Goal: Transaction & Acquisition: Download file/media

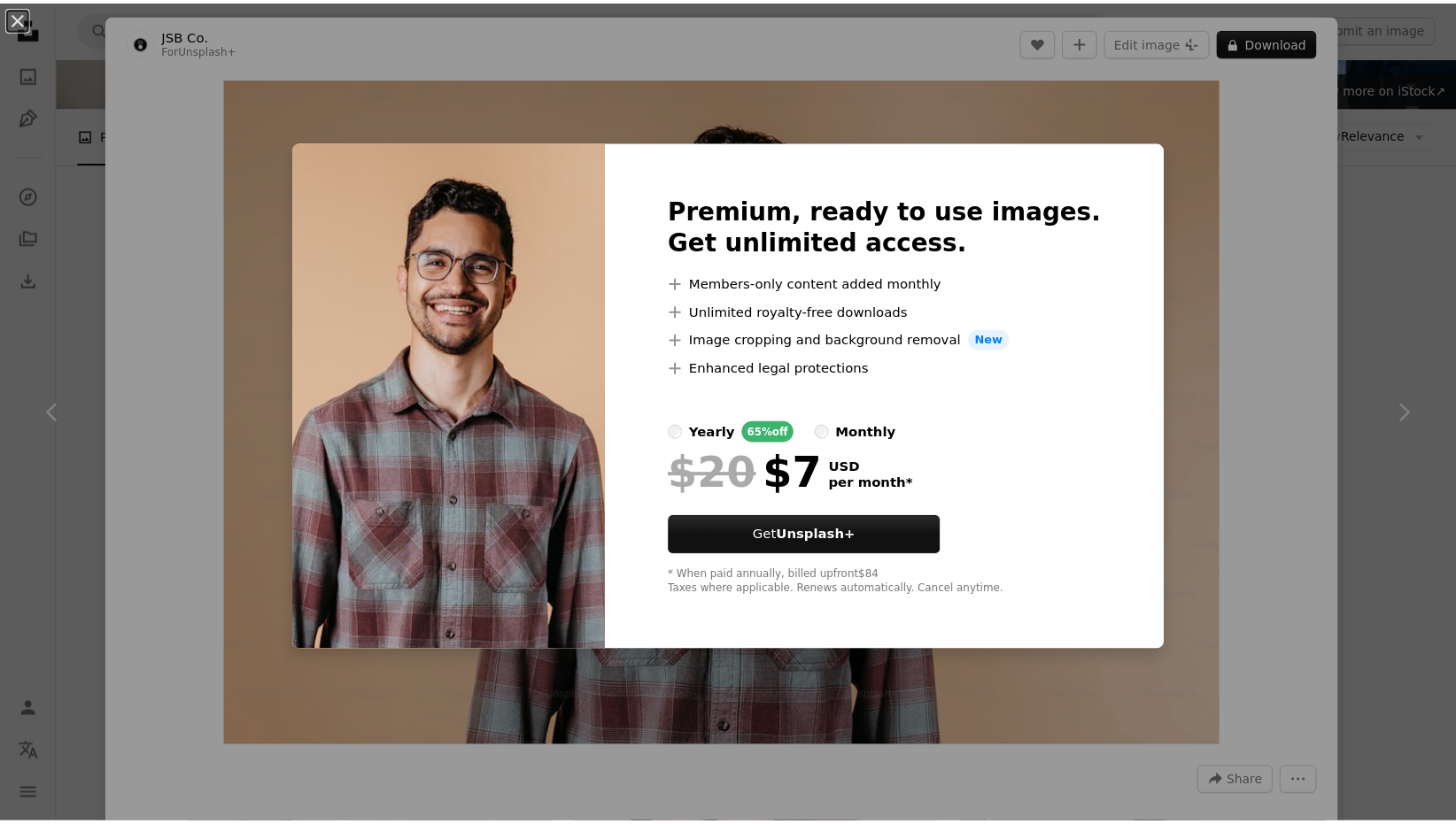
scroll to position [138, 0]
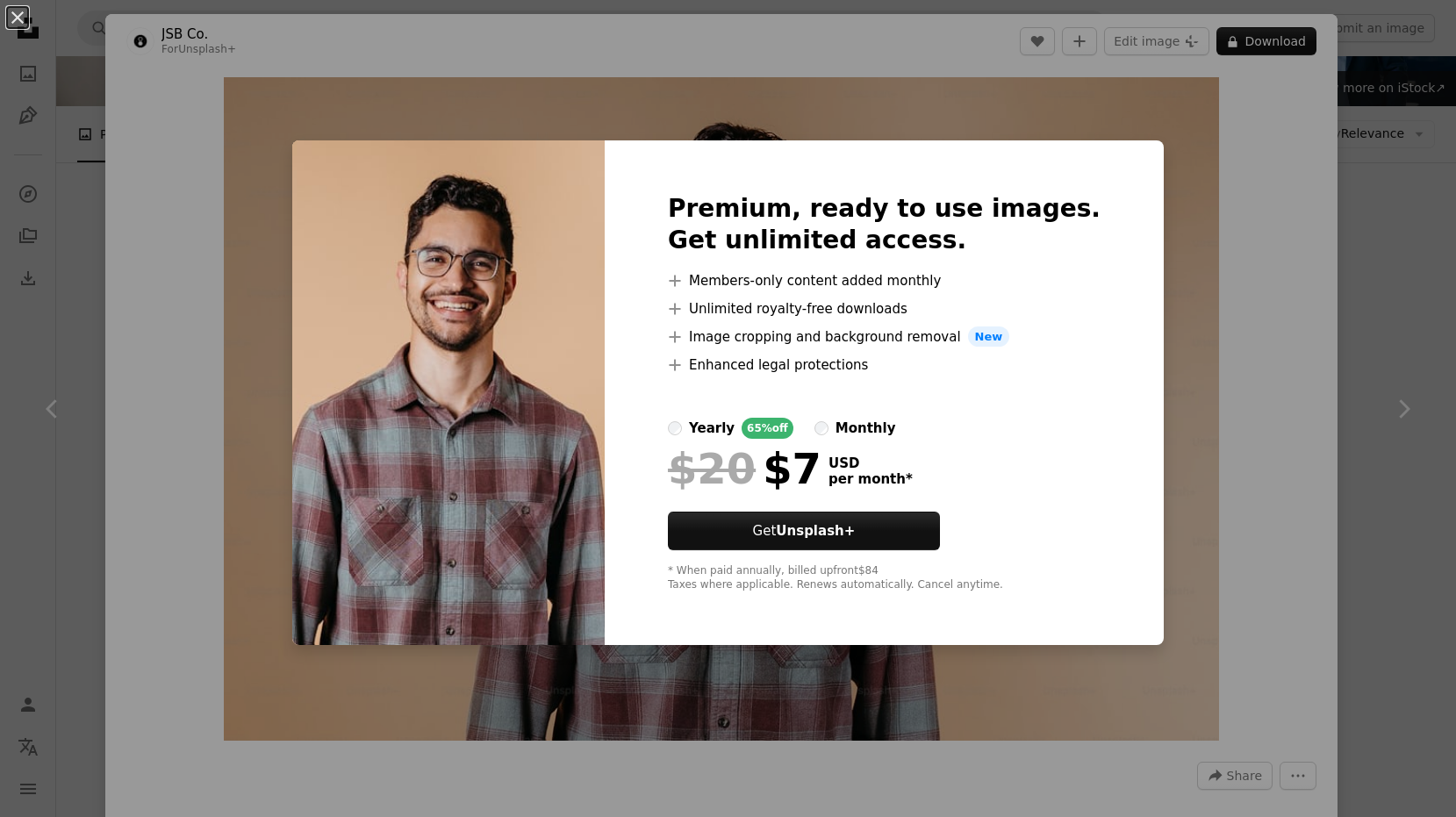
click at [1230, 245] on div "An X shape Premium, ready to use images. Get unlimited access. A plus sign Memb…" at bounding box center [728, 408] width 1456 height 817
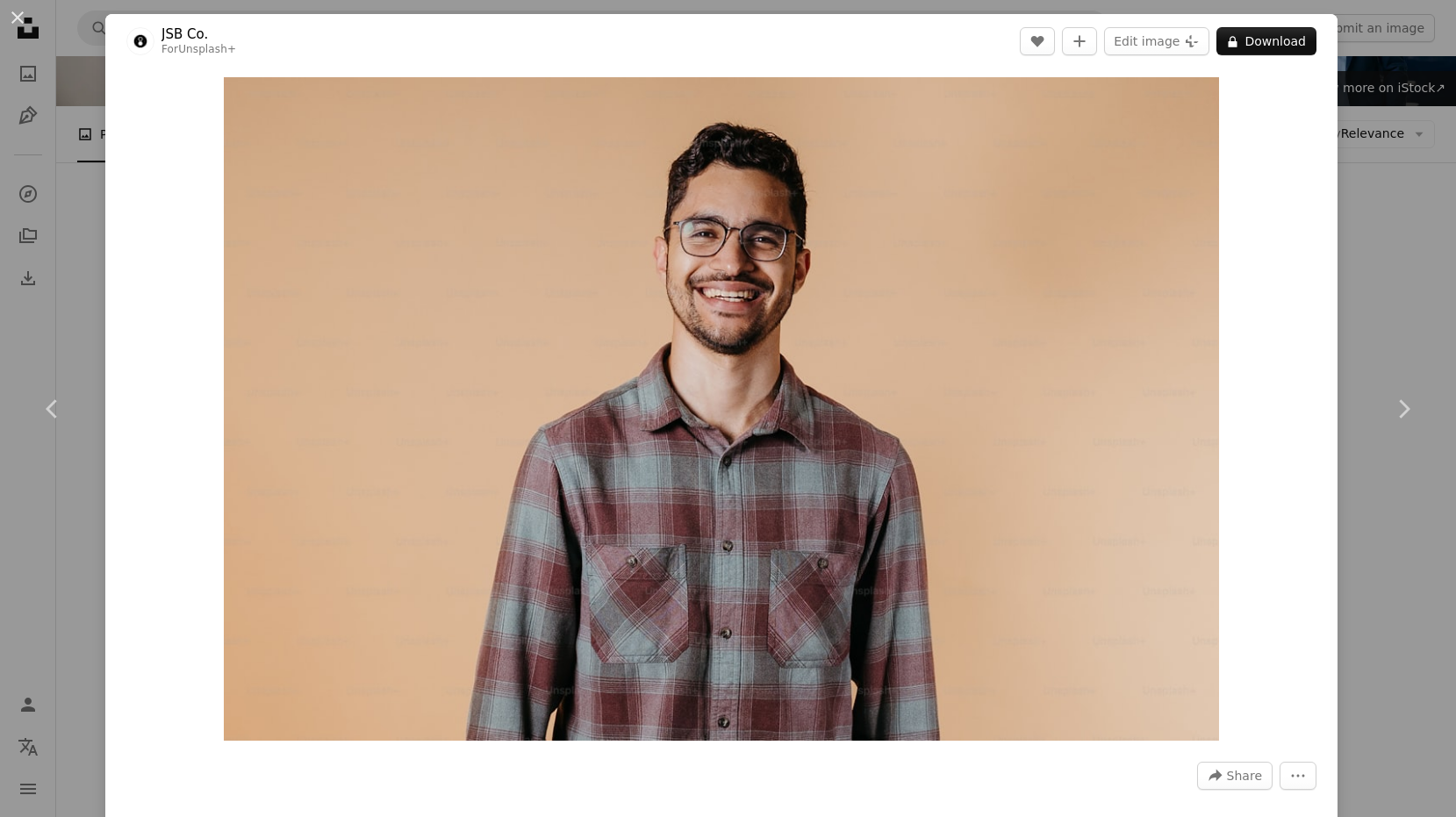
click at [1382, 203] on div "An X shape Chevron left Chevron right JSB Co. For Unsplash+ A heart A plus sign…" at bounding box center [728, 408] width 1456 height 817
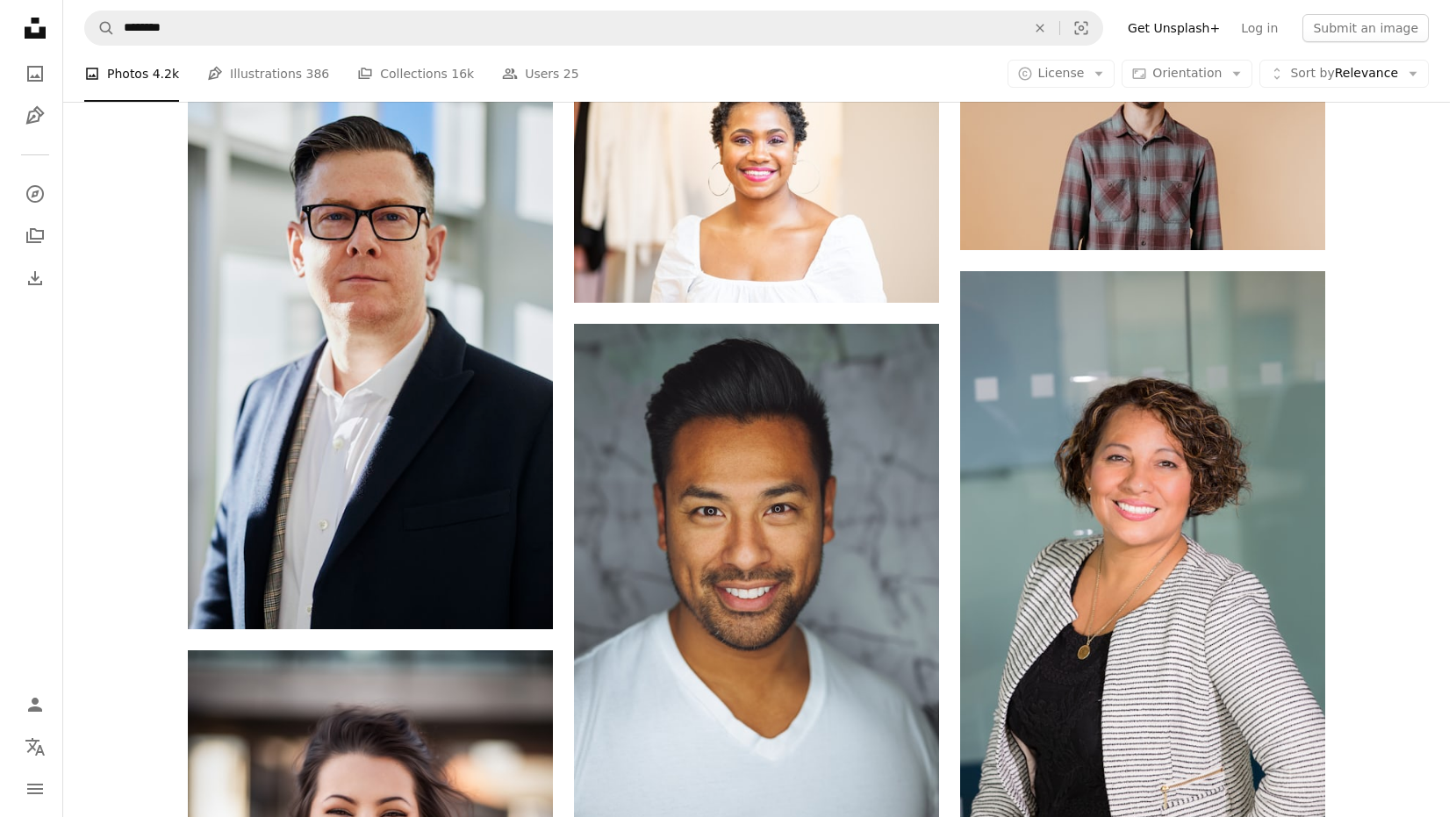
scroll to position [931, 0]
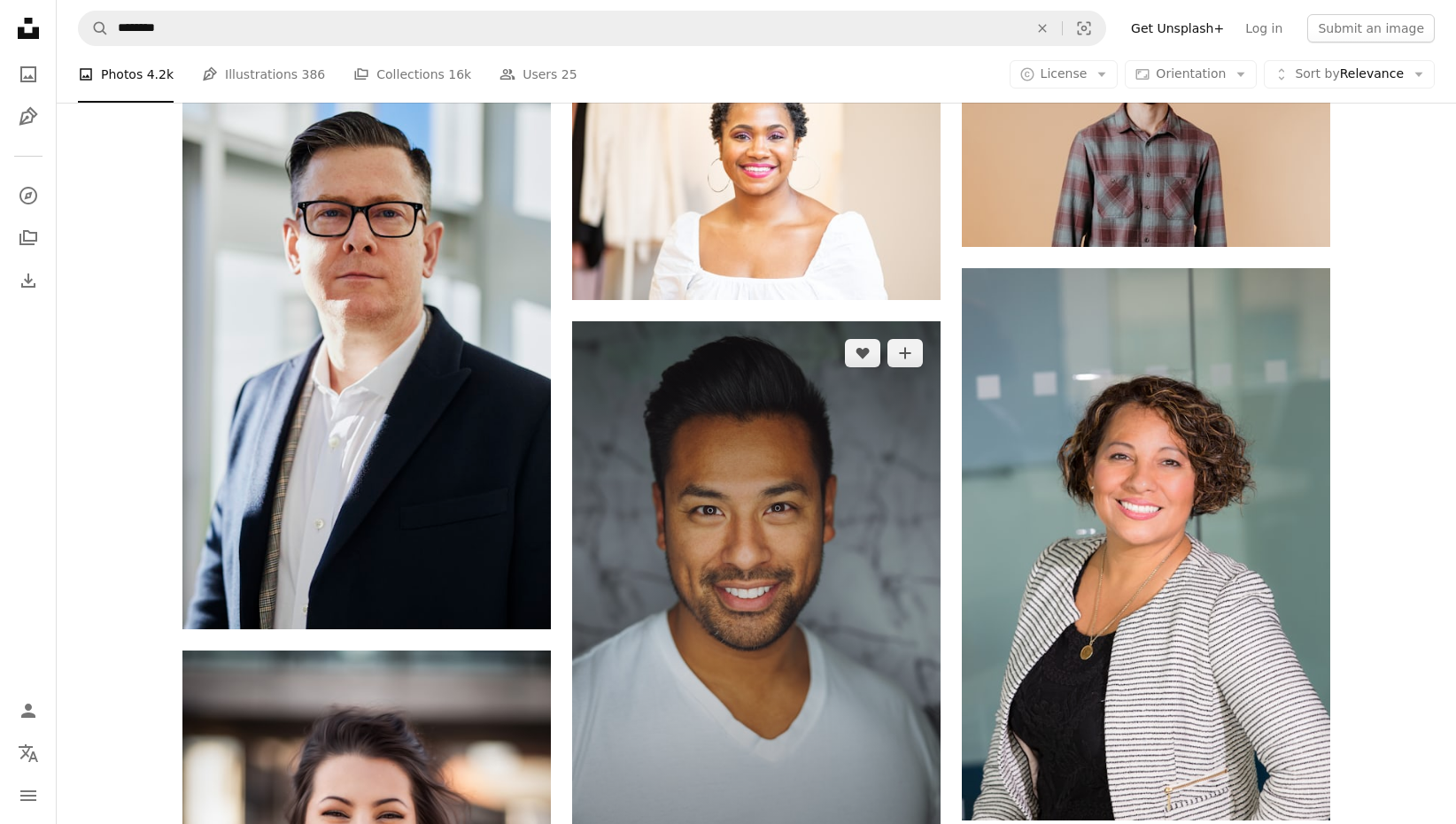
click at [843, 321] on img at bounding box center [756, 597] width 368 height 553
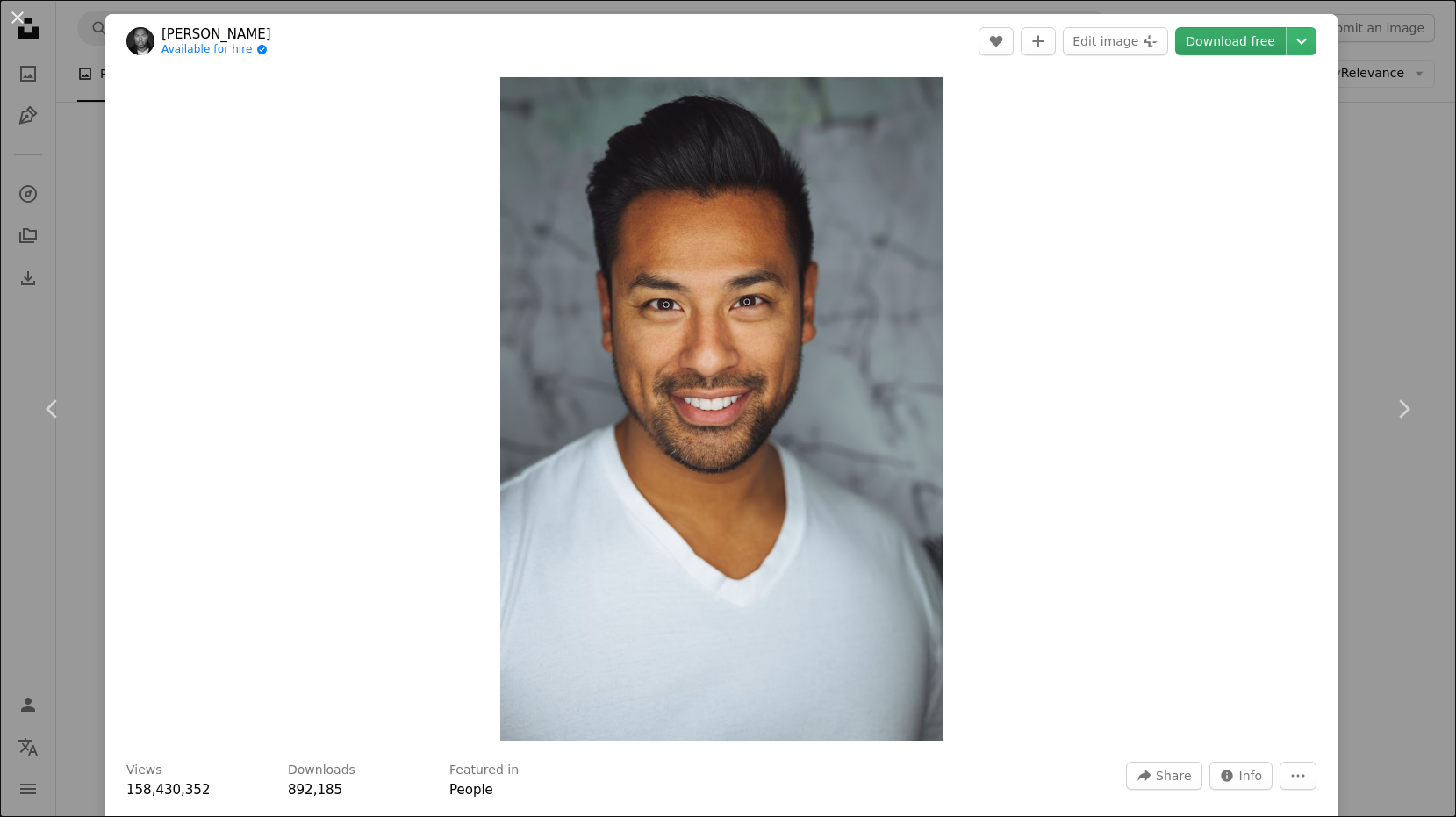
click at [1268, 43] on link "Download free" at bounding box center [1230, 41] width 111 height 28
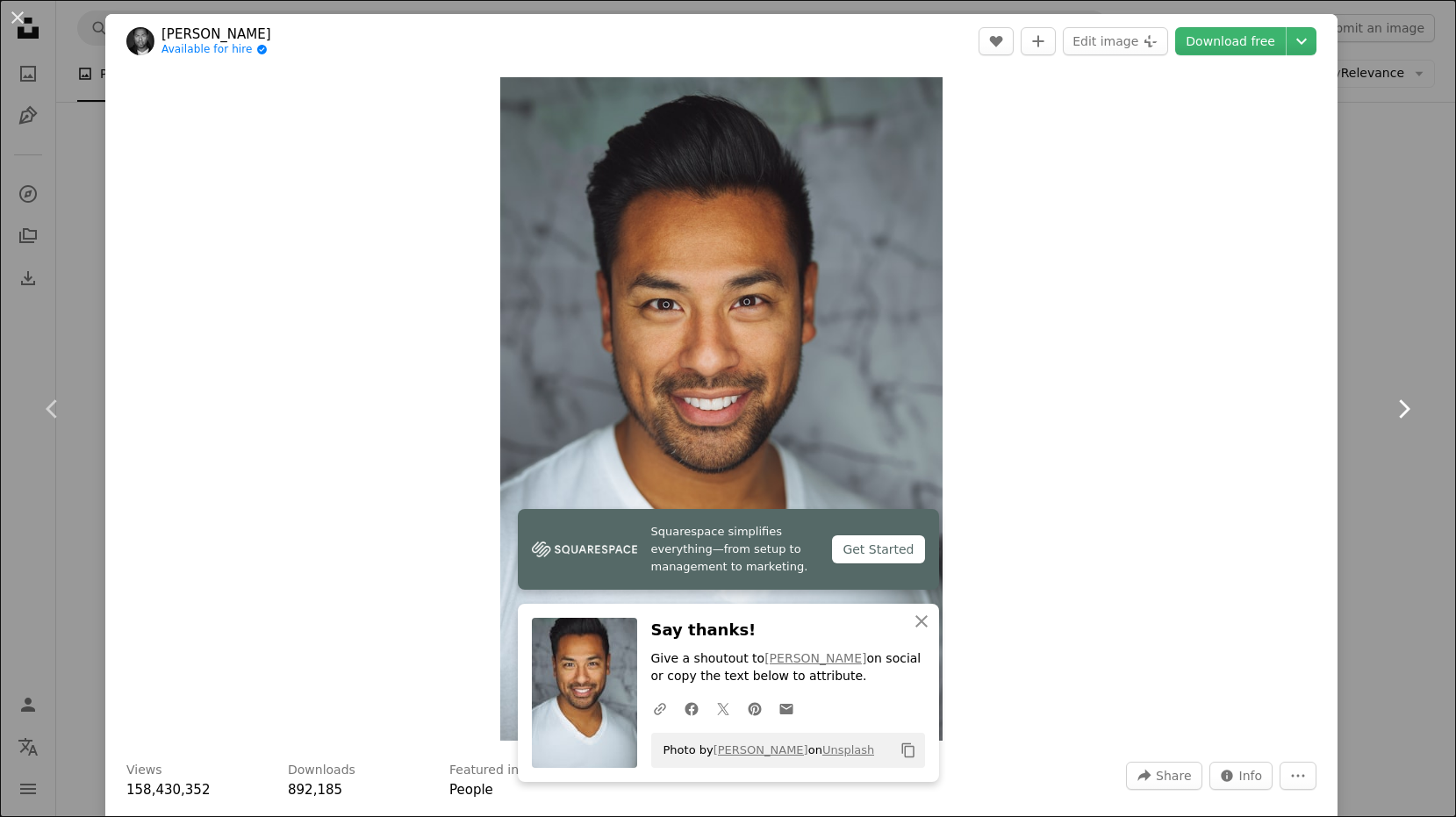
click at [1395, 396] on icon "Chevron right" at bounding box center [1403, 409] width 28 height 28
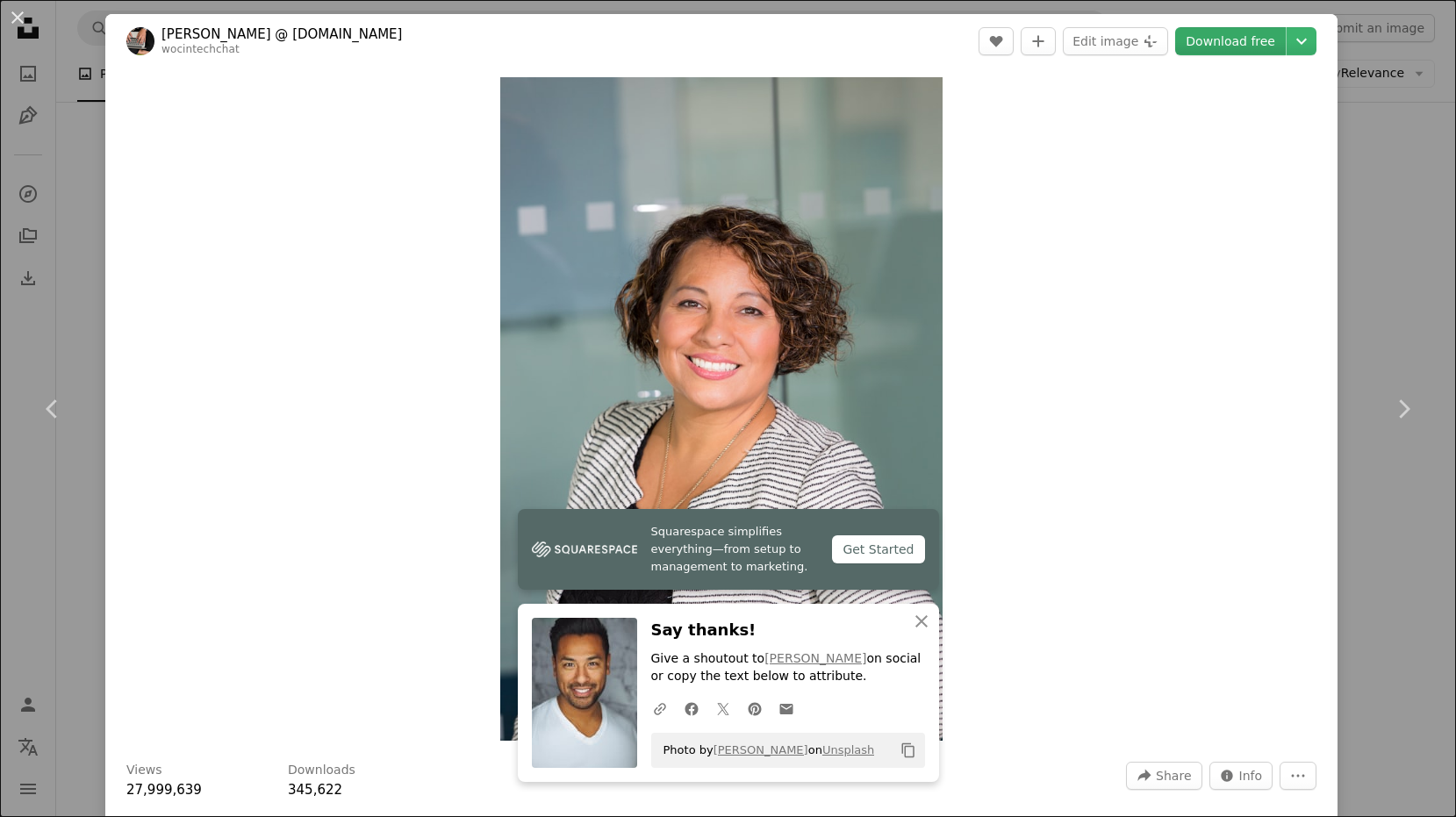
click at [1225, 43] on link "Download free" at bounding box center [1230, 41] width 111 height 28
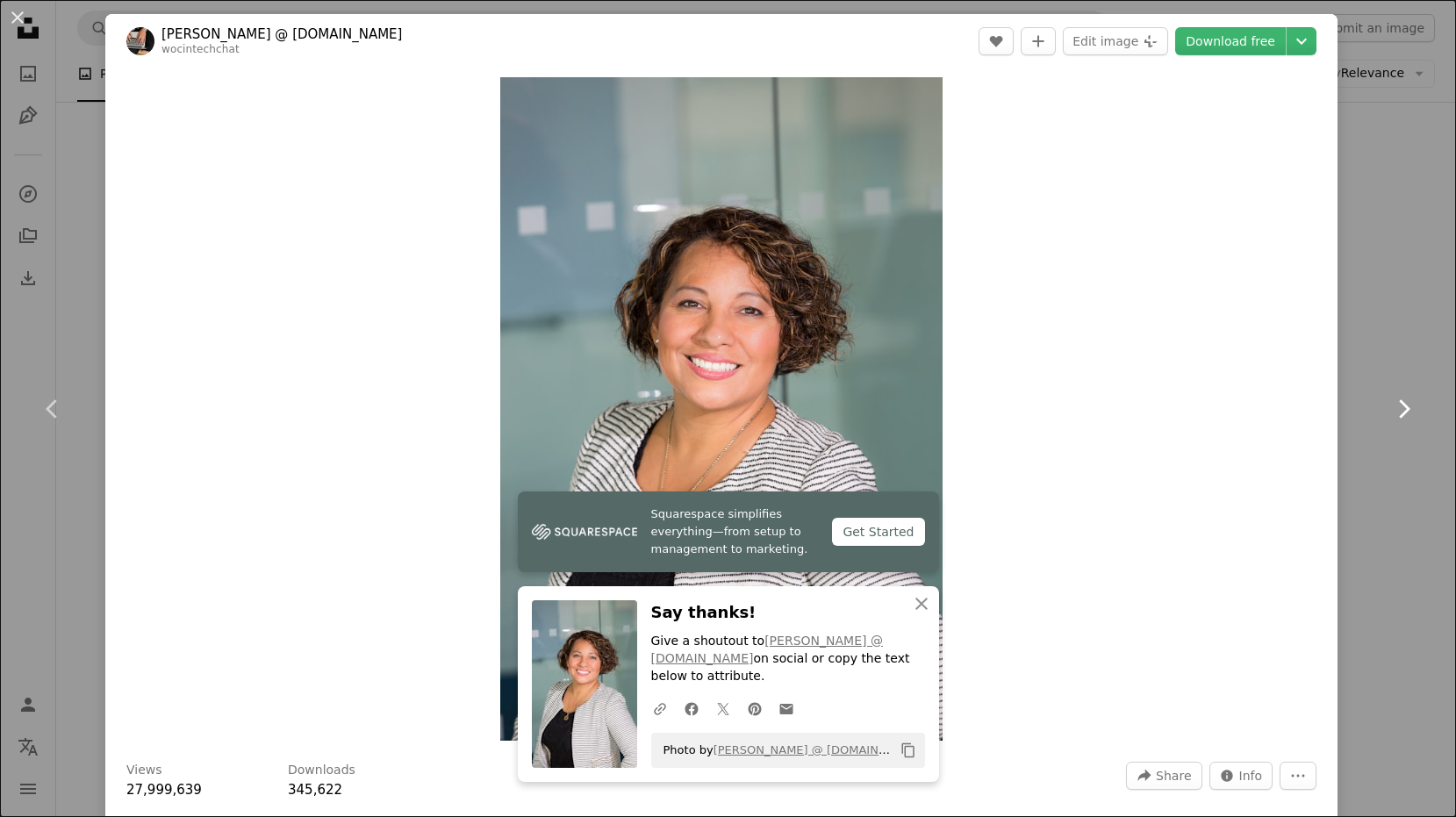
click at [1390, 396] on icon "Chevron right" at bounding box center [1403, 409] width 28 height 28
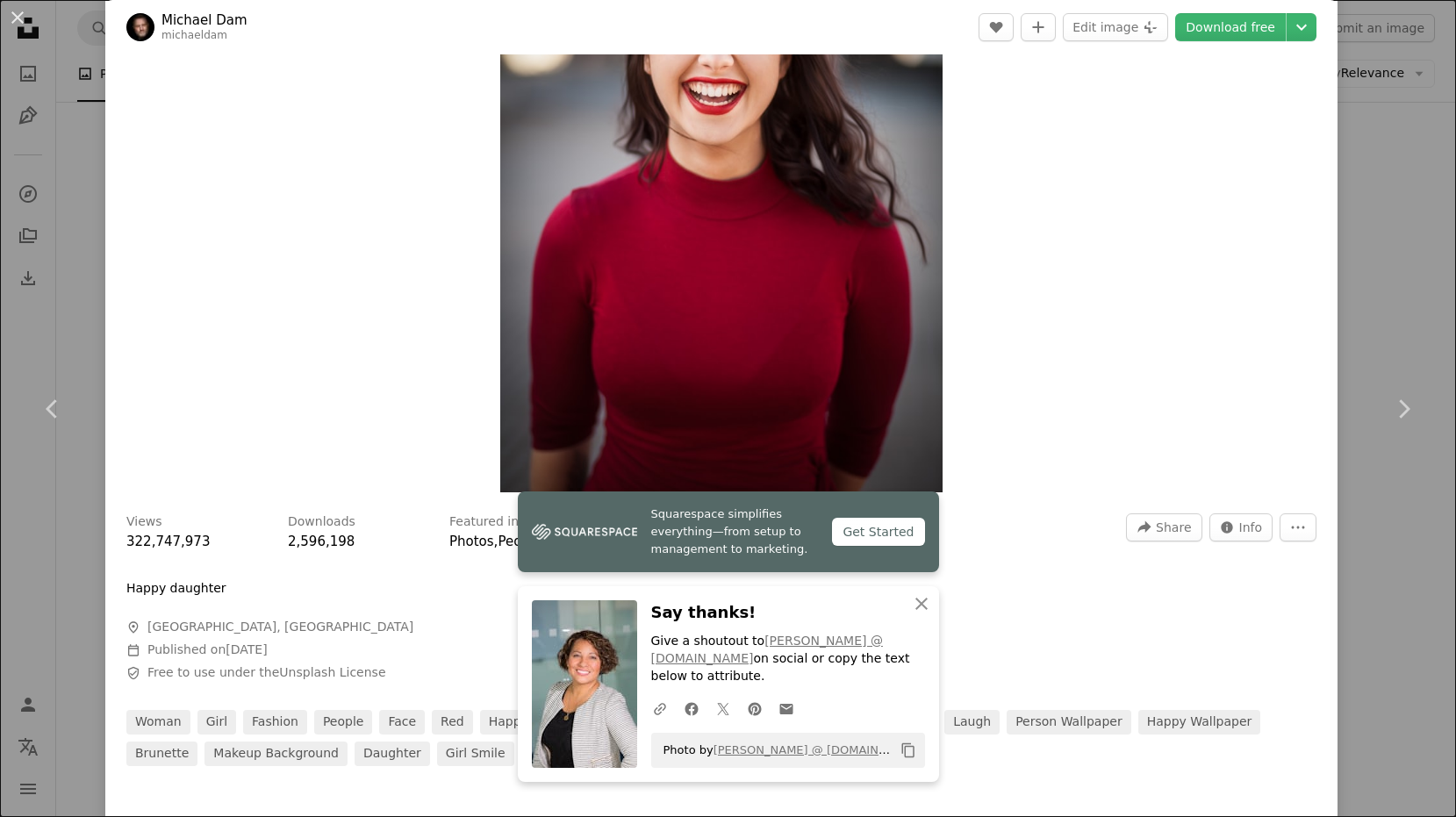
scroll to position [22, 0]
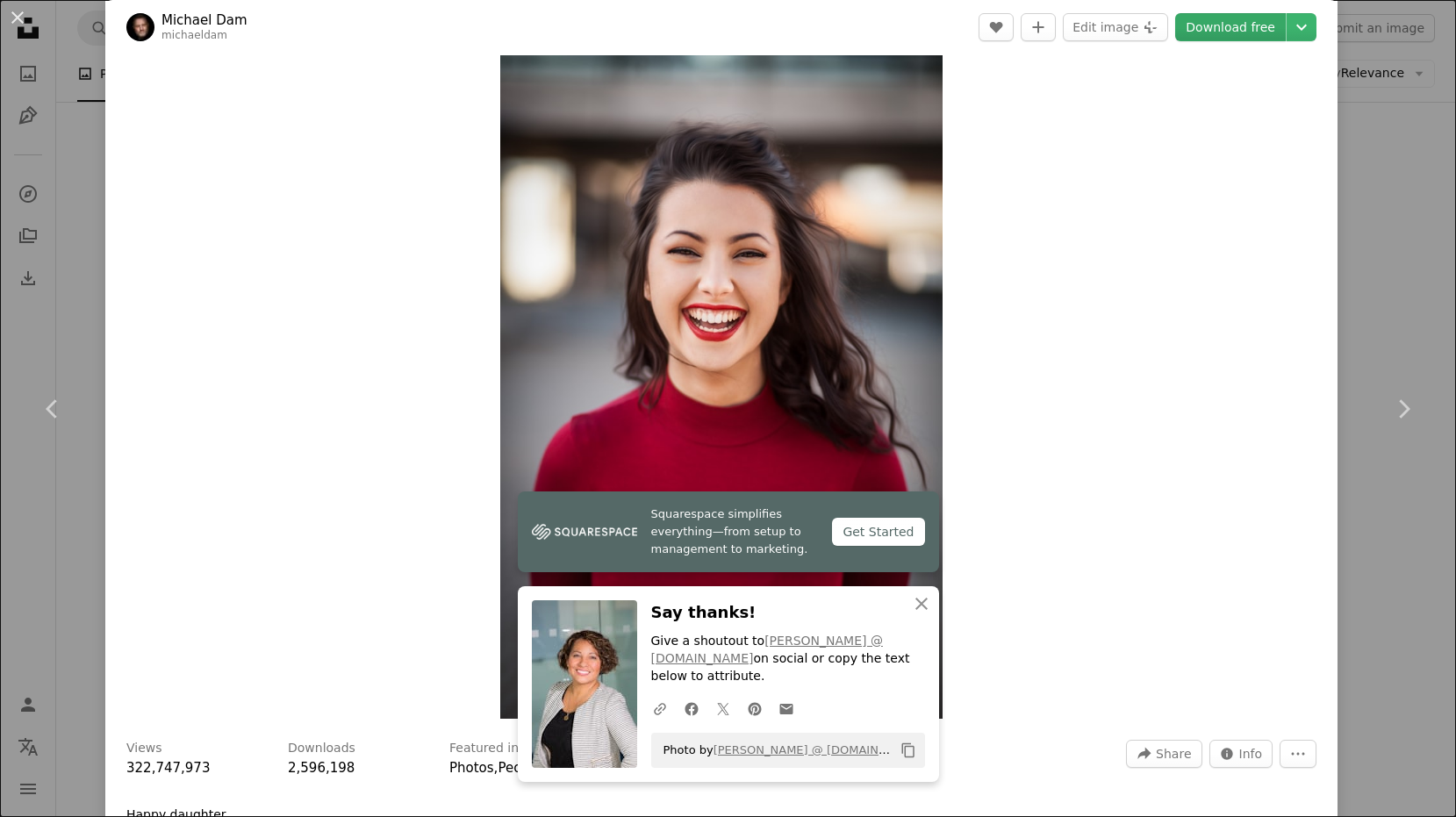
click at [1255, 30] on link "Download free" at bounding box center [1230, 27] width 111 height 28
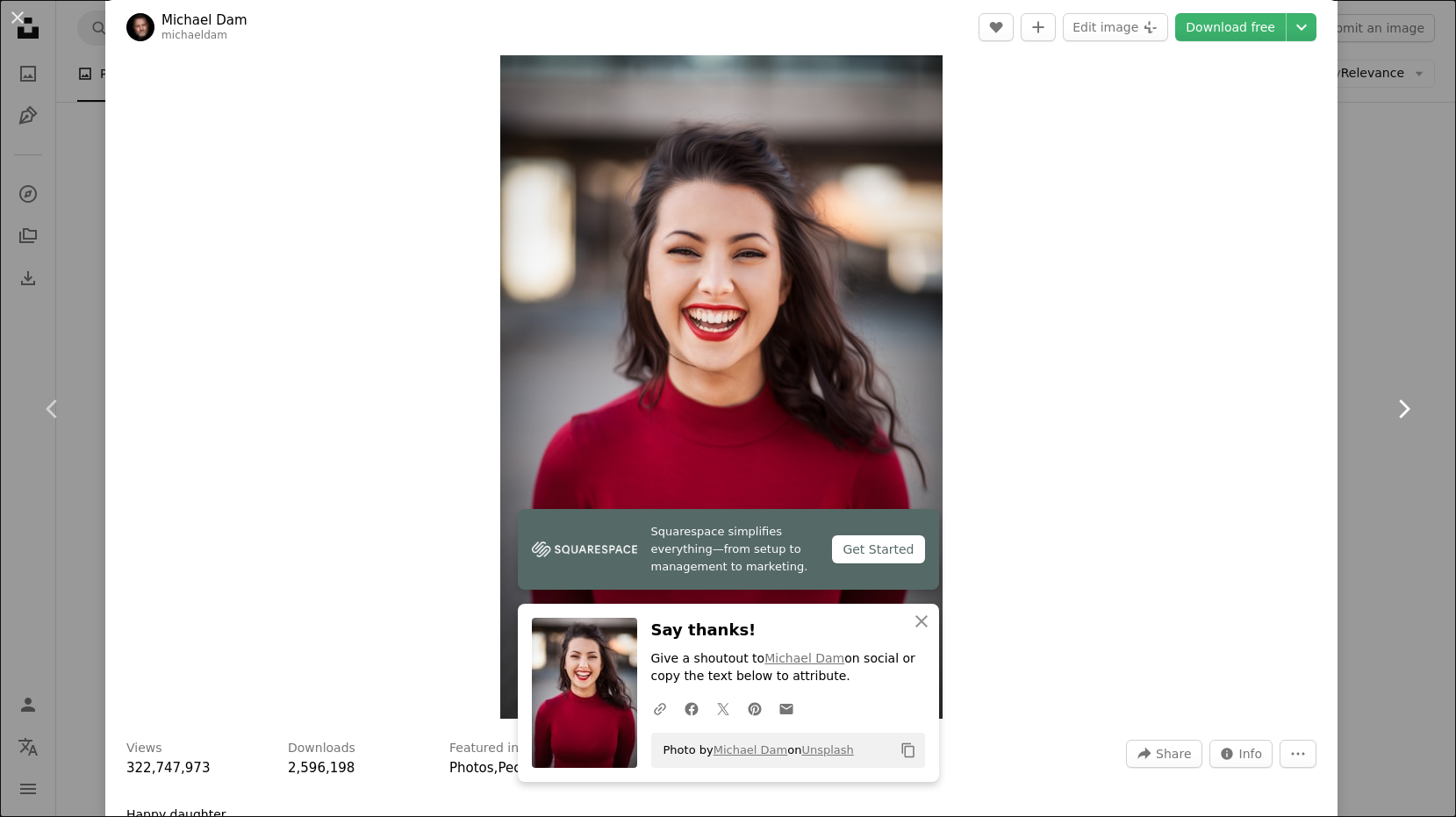
click at [1442, 357] on link "Chevron right" at bounding box center [1403, 409] width 105 height 168
